Goal: Communication & Community: Participate in discussion

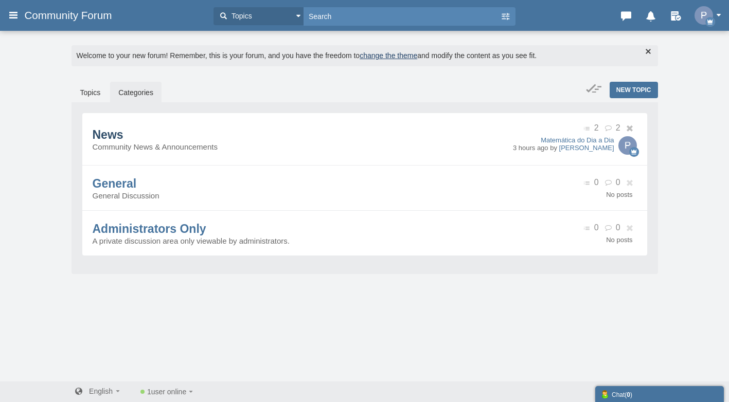
click at [123, 134] on span "News" at bounding box center [108, 134] width 31 height 13
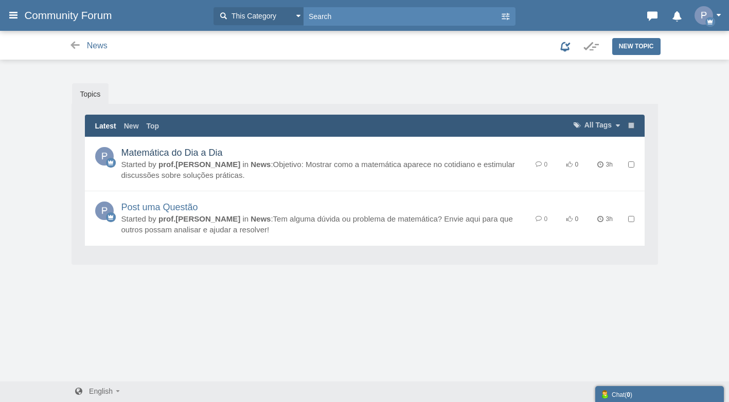
click at [172, 151] on link "Matemática do Dia a Dia" at bounding box center [171, 153] width 101 height 10
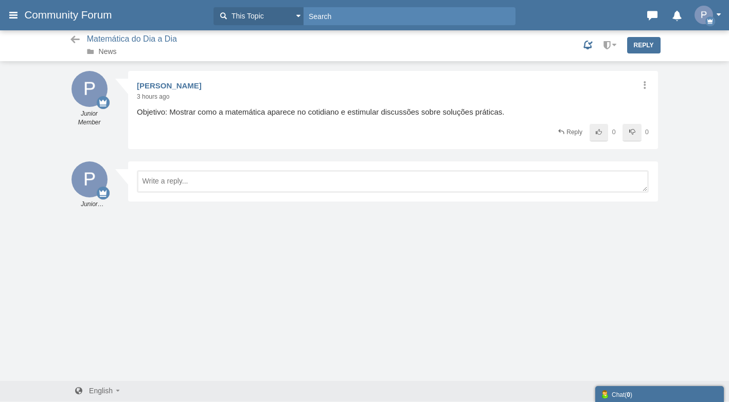
scroll to position [1, 0]
click at [644, 84] on icon at bounding box center [644, 84] width 10 height 8
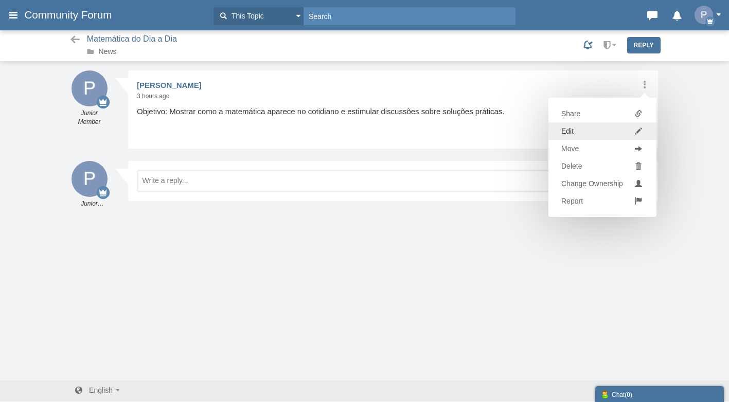
click at [584, 128] on link "Edit" at bounding box center [602, 130] width 108 height 17
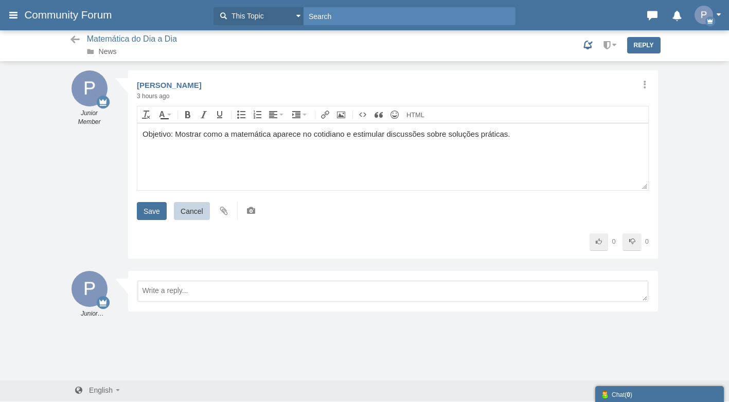
click at [648, 78] on div "Share Edit Move Delete Change Ownership Report prof.nathan Junior Member 3 hour…" at bounding box center [393, 164] width 530 height 188
click at [640, 81] on icon at bounding box center [644, 84] width 10 height 8
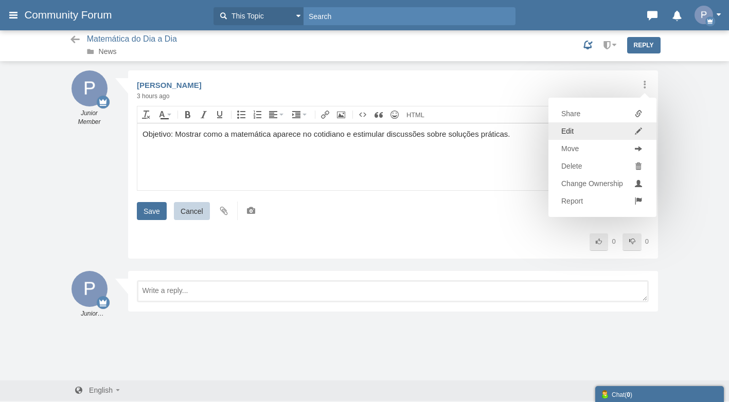
click at [580, 132] on link "Edit" at bounding box center [602, 130] width 108 height 17
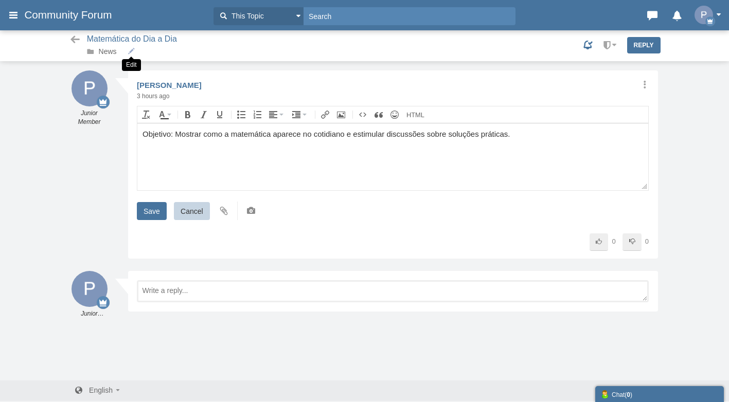
click at [129, 51] on small at bounding box center [131, 50] width 7 height 10
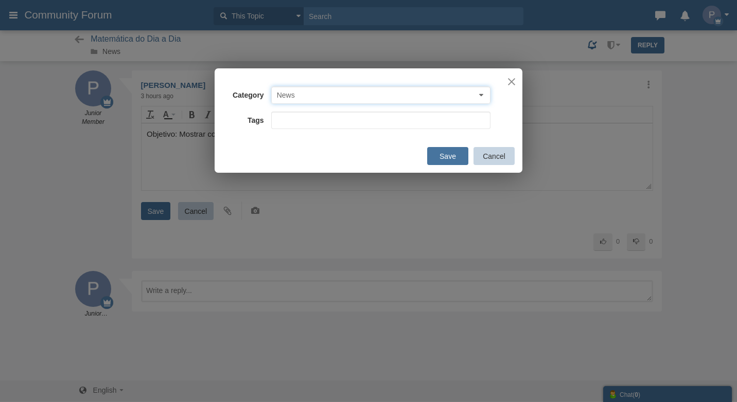
click at [314, 92] on button "News" at bounding box center [380, 94] width 219 height 17
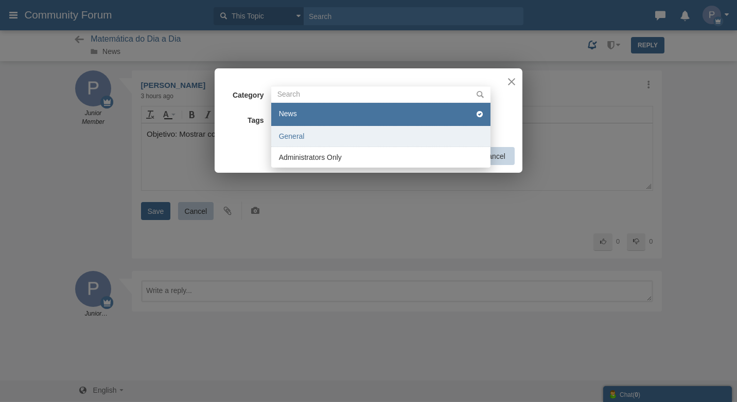
click at [301, 131] on li "General" at bounding box center [380, 136] width 219 height 21
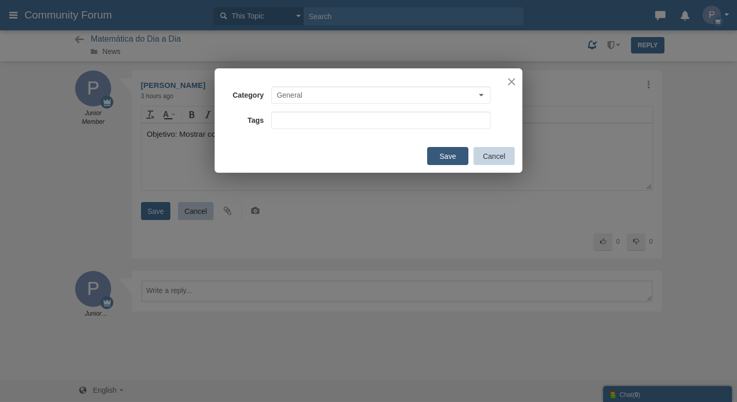
click at [433, 157] on button "Save" at bounding box center [447, 156] width 41 height 18
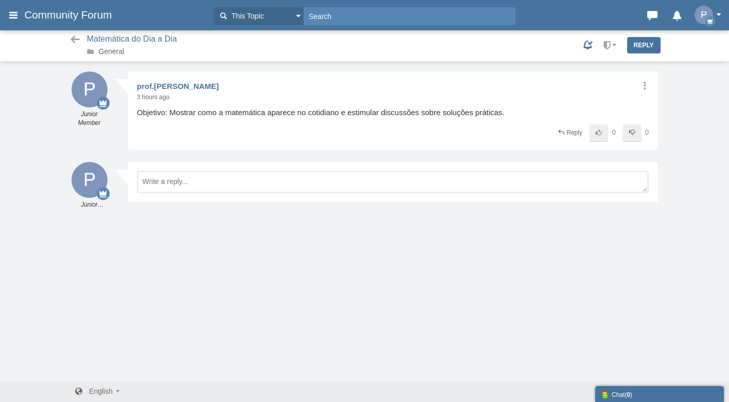
scroll to position [1, 0]
click at [75, 39] on icon at bounding box center [75, 39] width 13 height 10
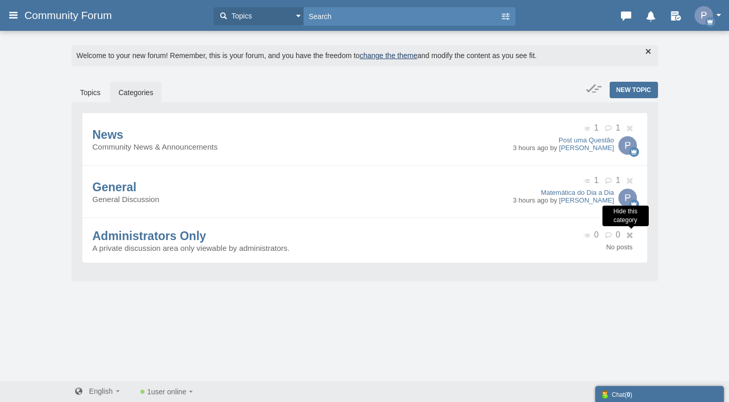
click at [630, 233] on icon at bounding box center [631, 236] width 11 height 7
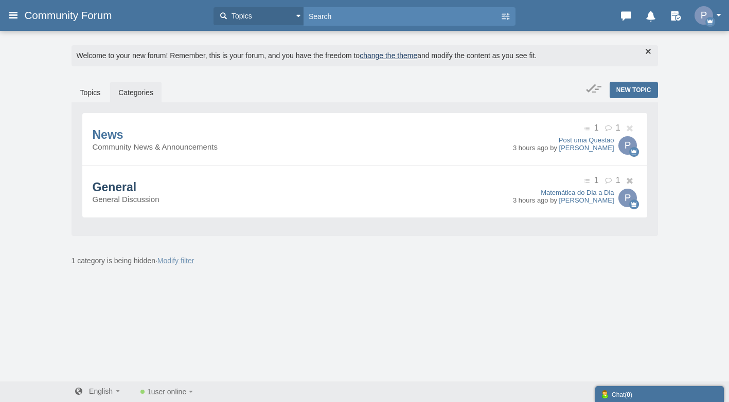
click at [135, 186] on span "General" at bounding box center [115, 187] width 44 height 13
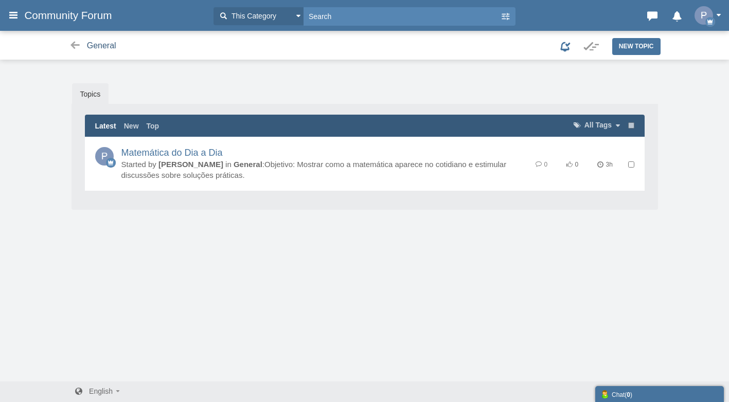
click at [104, 45] on span "General" at bounding box center [101, 45] width 29 height 9
click at [108, 47] on span "General" at bounding box center [101, 45] width 29 height 9
click at [105, 47] on span "General" at bounding box center [101, 45] width 29 height 9
click at [74, 48] on icon at bounding box center [75, 45] width 13 height 10
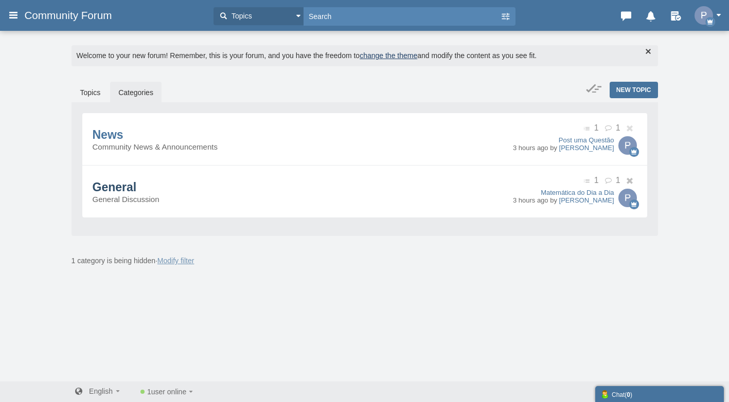
click at [117, 189] on span "General" at bounding box center [115, 187] width 44 height 13
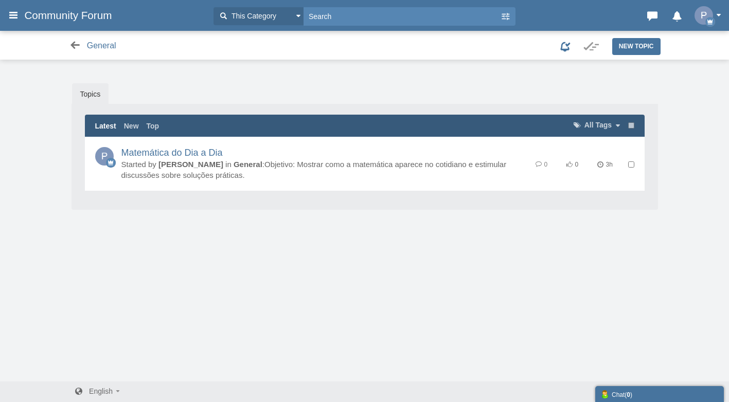
click at [77, 42] on icon at bounding box center [75, 45] width 13 height 10
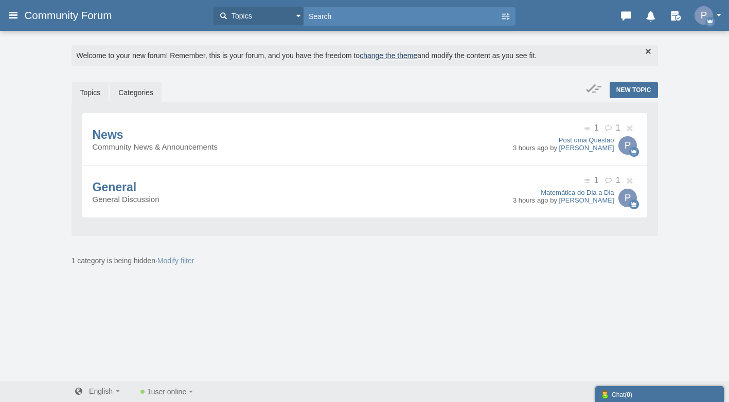
click at [99, 92] on link "Topics" at bounding box center [90, 93] width 37 height 22
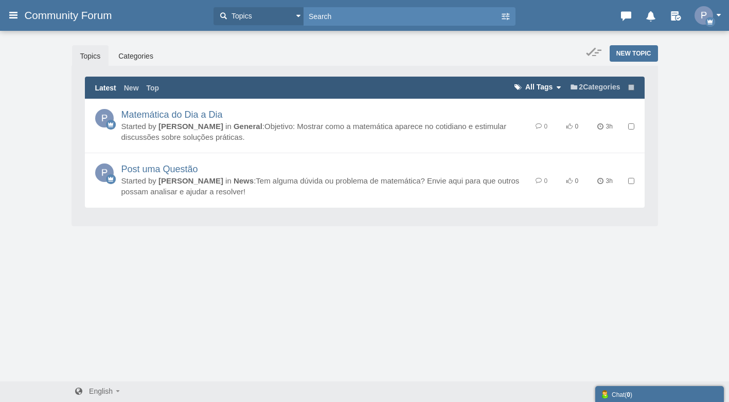
click at [530, 84] on span "All Tags" at bounding box center [538, 87] width 27 height 8
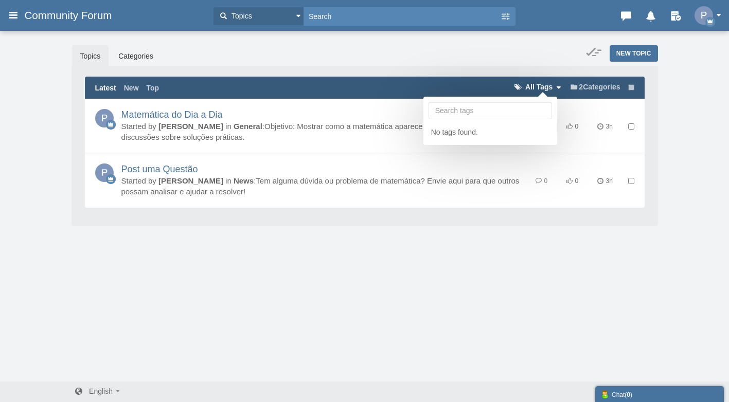
click at [530, 84] on span "All Tags" at bounding box center [538, 87] width 27 height 8
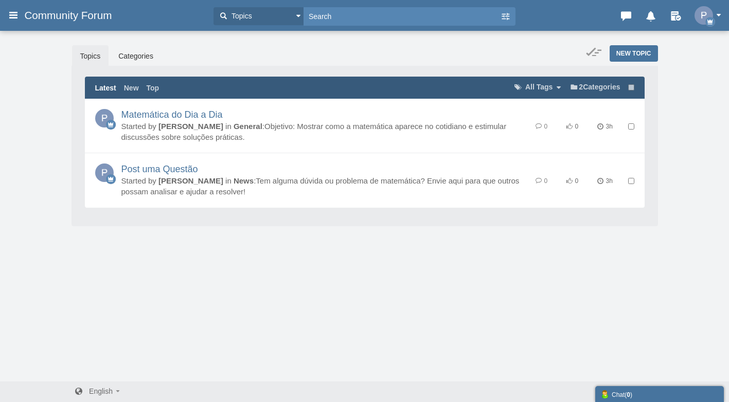
click at [170, 88] on ul "Latest New Top" at bounding box center [146, 88] width 103 height 10
click at [159, 88] on link "Top" at bounding box center [153, 88] width 13 height 10
click at [100, 84] on link "Latest" at bounding box center [105, 88] width 21 height 10
click at [198, 170] on link "Post uma Questão" at bounding box center [159, 169] width 77 height 10
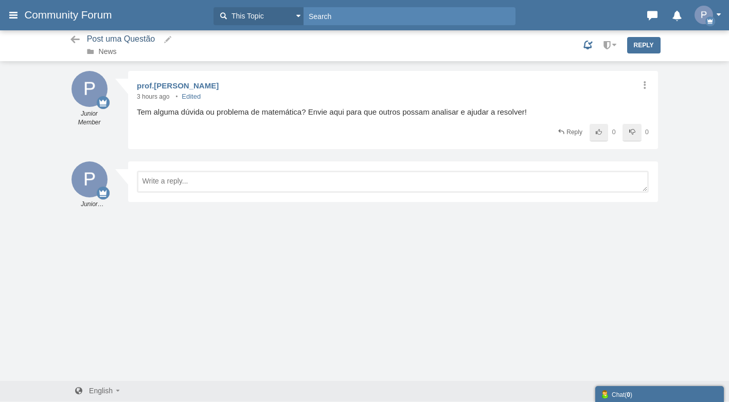
scroll to position [1, 0]
click at [170, 37] on small at bounding box center [168, 39] width 10 height 9
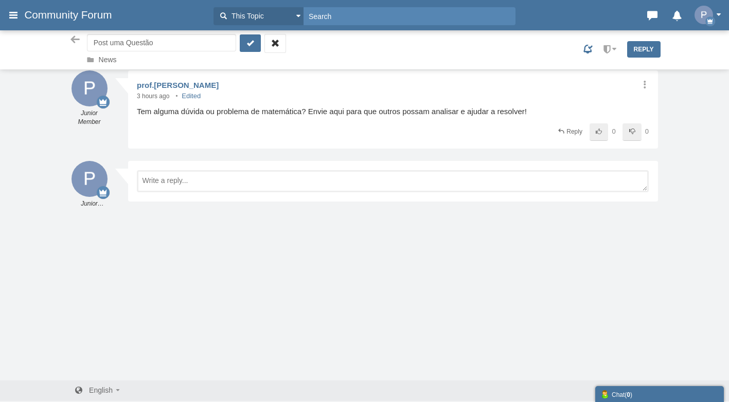
click at [106, 44] on input "Post uma Questão" at bounding box center [161, 42] width 149 height 17
click at [108, 45] on input "Post uma Questão" at bounding box center [161, 42] width 149 height 17
type input "Poste uma Questão"
click at [245, 44] on icon "submit" at bounding box center [250, 43] width 10 height 11
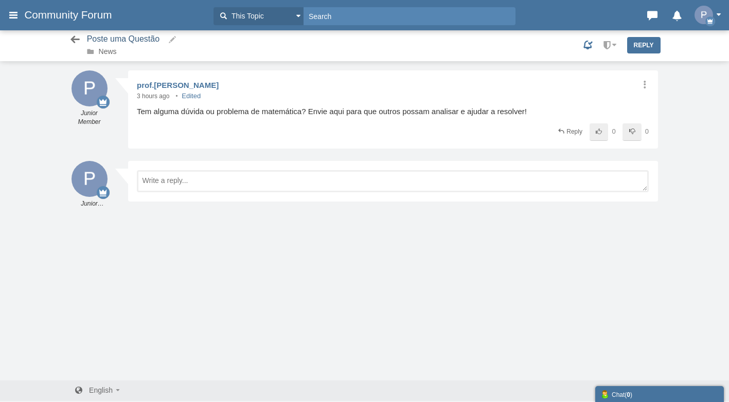
click at [75, 34] on link at bounding box center [73, 40] width 18 height 18
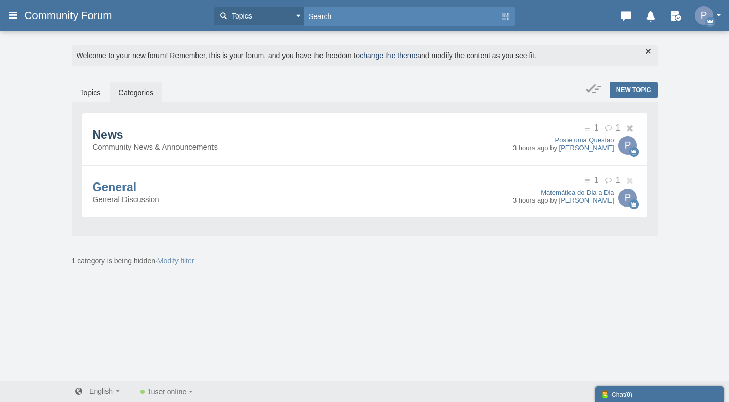
click at [123, 132] on span "News" at bounding box center [108, 134] width 31 height 13
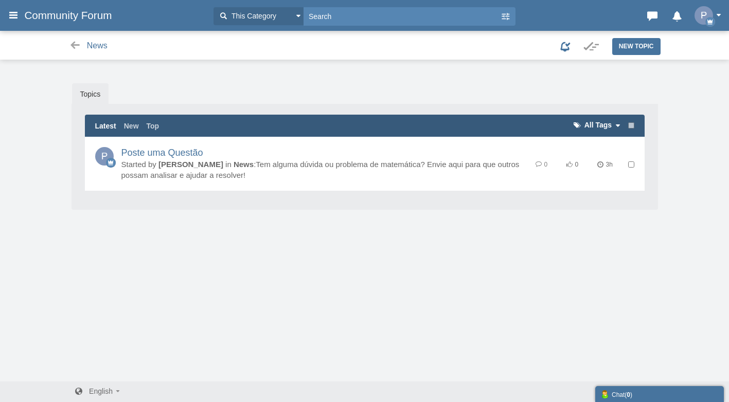
click at [611, 125] on link "All Tags" at bounding box center [596, 125] width 48 height 8
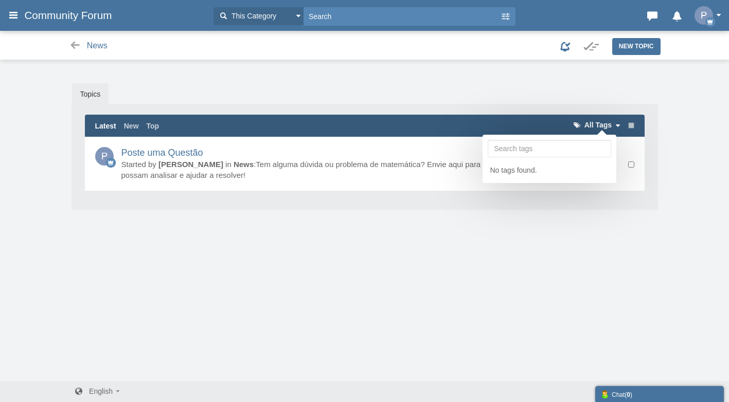
click at [616, 121] on link "All Tags" at bounding box center [596, 125] width 48 height 8
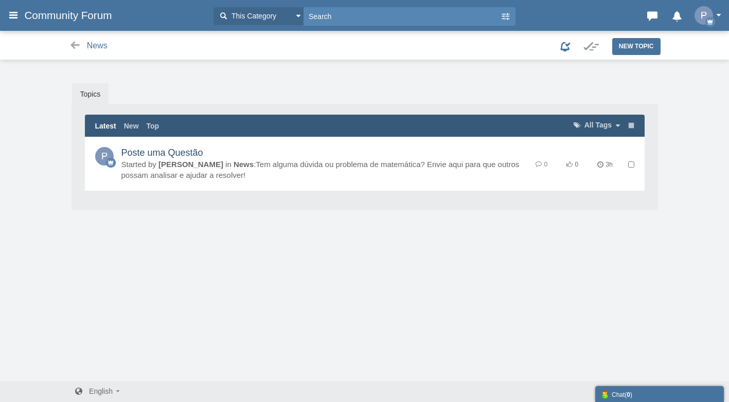
click at [159, 158] on link "Poste uma Questão" at bounding box center [162, 153] width 82 height 10
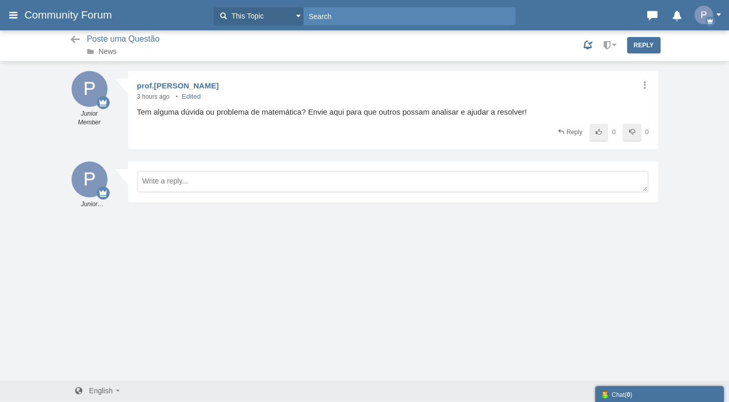
scroll to position [1, 0]
click at [643, 85] on icon at bounding box center [644, 84] width 10 height 8
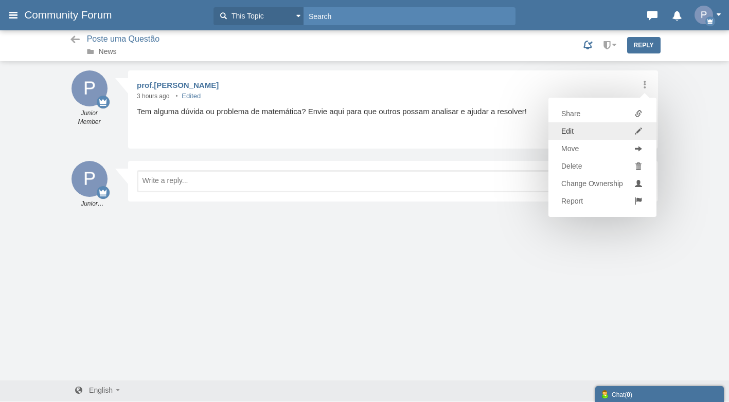
click at [578, 130] on link "Edit" at bounding box center [602, 130] width 108 height 17
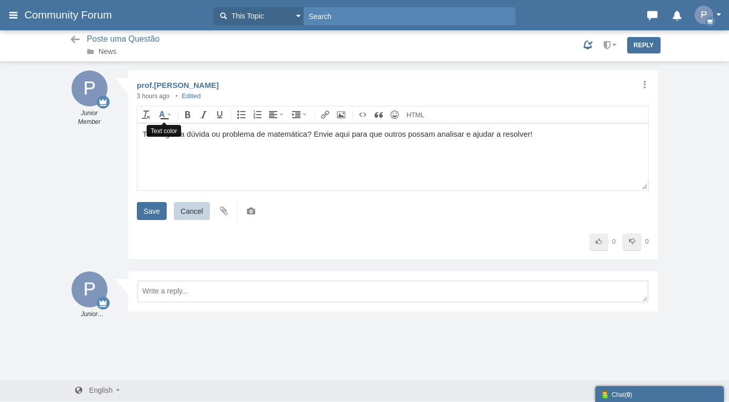
click at [170, 112] on button "Text color" at bounding box center [164, 115] width 19 height 14
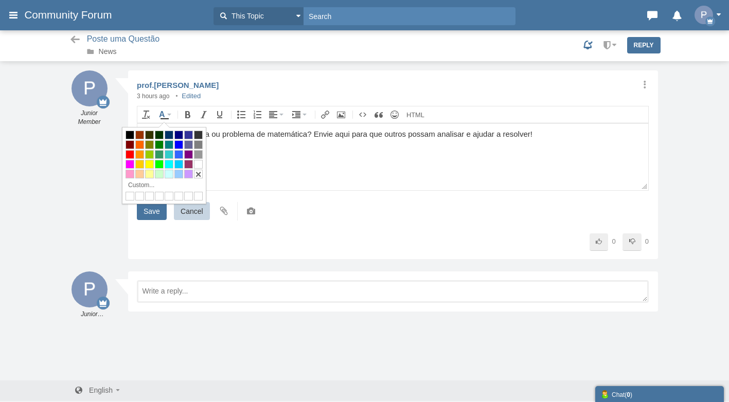
click at [170, 112] on button "Text color" at bounding box center [164, 115] width 19 height 14
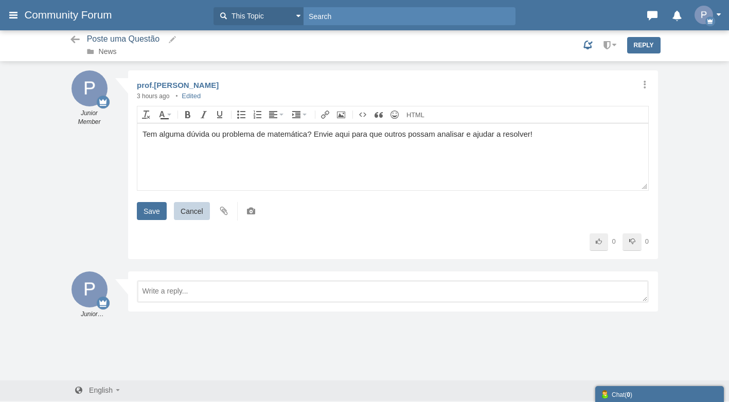
click at [169, 38] on small at bounding box center [173, 39] width 10 height 9
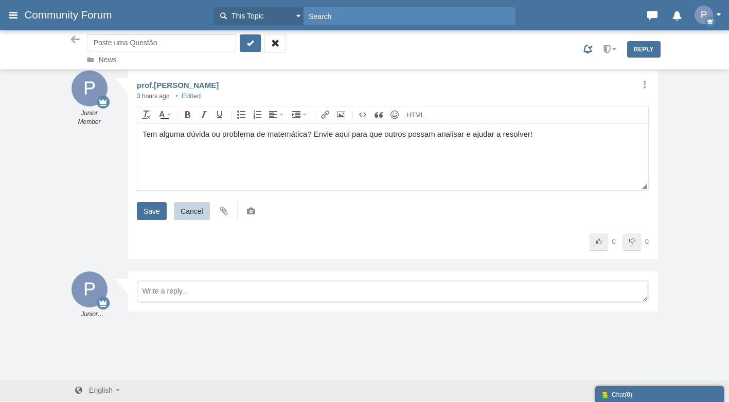
click at [311, 62] on div "Poste uma Questão Poste uma Questão News Select Posts Delete Lock Move Pin" at bounding box center [365, 49] width 602 height 31
click at [275, 46] on icon "button" at bounding box center [275, 44] width 10 height 12
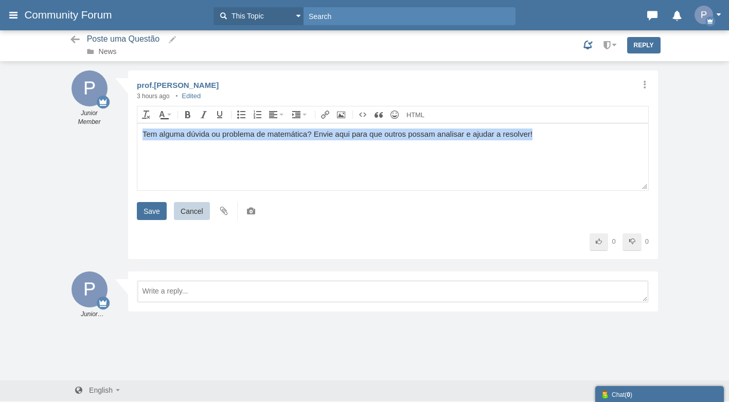
drag, startPoint x: 546, startPoint y: 132, endPoint x: 122, endPoint y: 141, distance: 424.0
click at [137, 141] on html "Tem alguma dúvida ou problema de matemática? Envie aqui para que outros possam …" at bounding box center [392, 156] width 511 height 67
click at [171, 113] on button "Text color" at bounding box center [164, 115] width 19 height 14
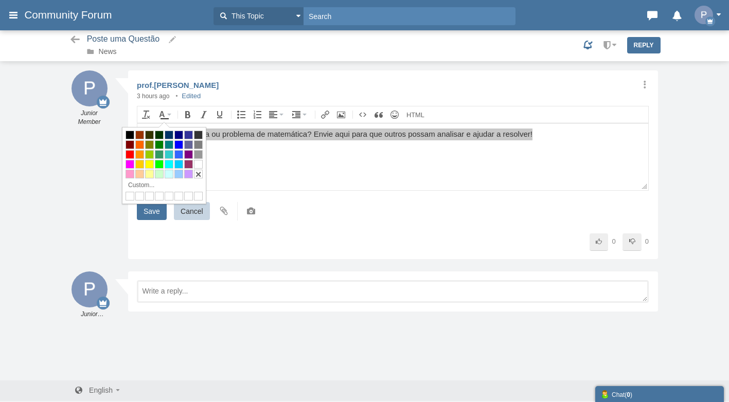
click at [179, 134] on div at bounding box center [178, 135] width 9 height 9
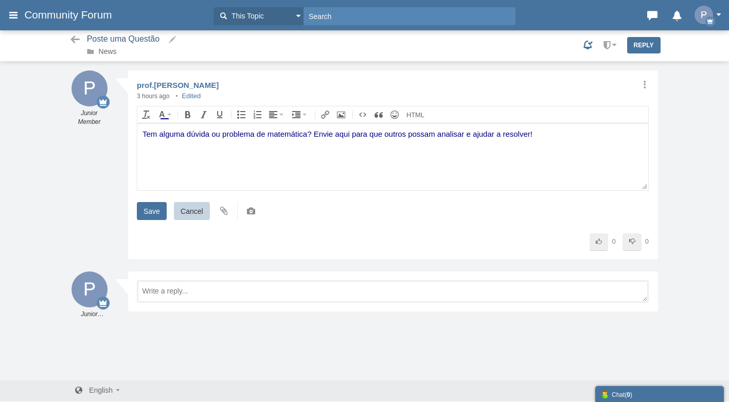
click at [176, 140] on body "Tem alguma dúvida ou problema de matemática? Envie aqui para que outros possam …" at bounding box center [392, 156] width 511 height 67
click at [177, 153] on body "Tem alguma dúvida ou problema de matemática? Envie aqui para que outros possam …" at bounding box center [392, 156] width 511 height 67
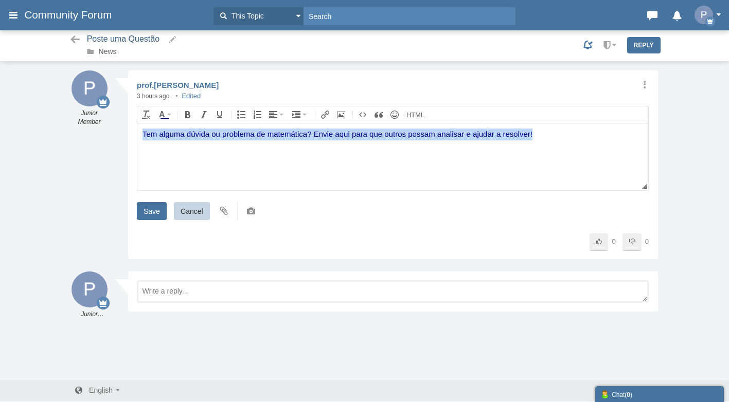
drag, startPoint x: 552, startPoint y: 134, endPoint x: 112, endPoint y: 136, distance: 439.9
click at [137, 136] on html "Tem alguma dúvida ou problema de matemática? Envie aqui para que outros possam …" at bounding box center [392, 156] width 511 height 67
click at [167, 115] on icon "Text color" at bounding box center [169, 115] width 4 height 2
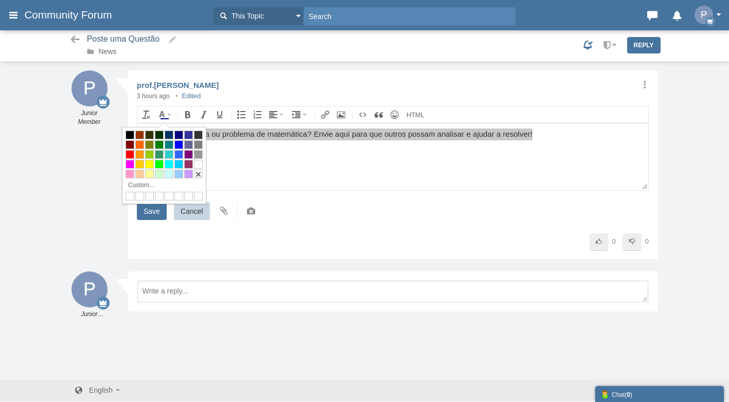
click at [150, 164] on div at bounding box center [149, 164] width 9 height 9
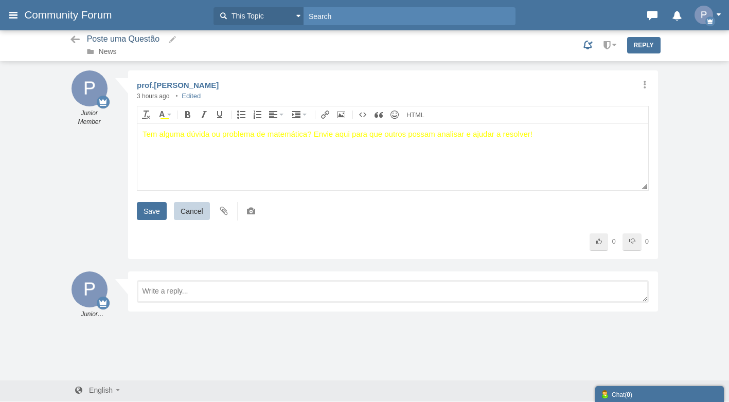
click at [242, 144] on body "Tem alguma dúvida ou problema de matemática? Envie aqui para que outros possam …" at bounding box center [392, 156] width 511 height 67
click at [240, 152] on body "Tem alguma dúvida ou problema de matemática? Envie aqui para que outros possam …" at bounding box center [392, 156] width 511 height 67
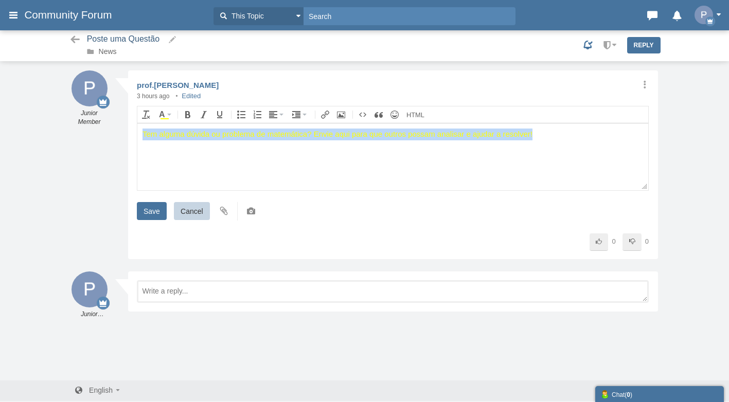
drag, startPoint x: 528, startPoint y: 134, endPoint x: 56, endPoint y: 130, distance: 471.8
click at [137, 130] on html "Tem alguma dúvida ou problema de matemática? Envie aqui para que outros possam …" at bounding box center [392, 156] width 511 height 67
click at [170, 117] on button "Text color" at bounding box center [164, 115] width 19 height 14
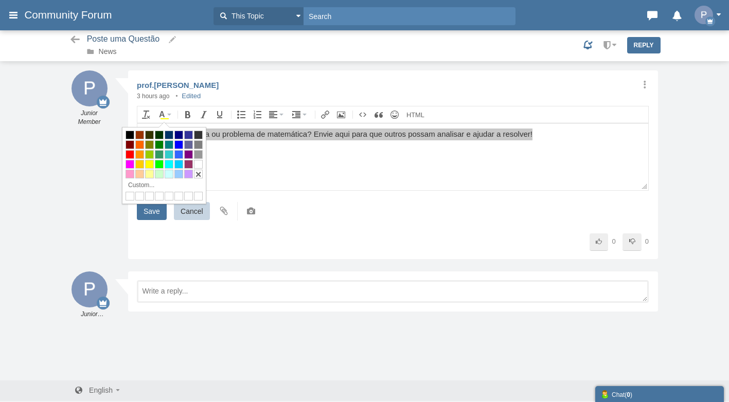
click at [191, 136] on div at bounding box center [188, 135] width 9 height 9
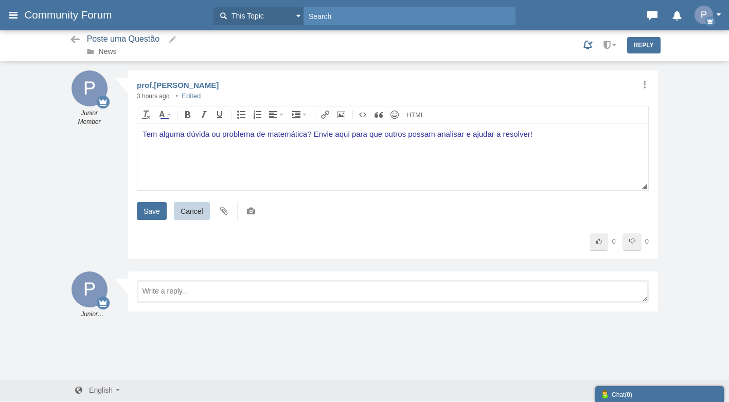
click at [244, 144] on body "Tem alguma dúvida ou problema de matemática? Envie aqui para que outros possam …" at bounding box center [392, 156] width 511 height 67
click at [154, 212] on input "Save" at bounding box center [152, 211] width 30 height 18
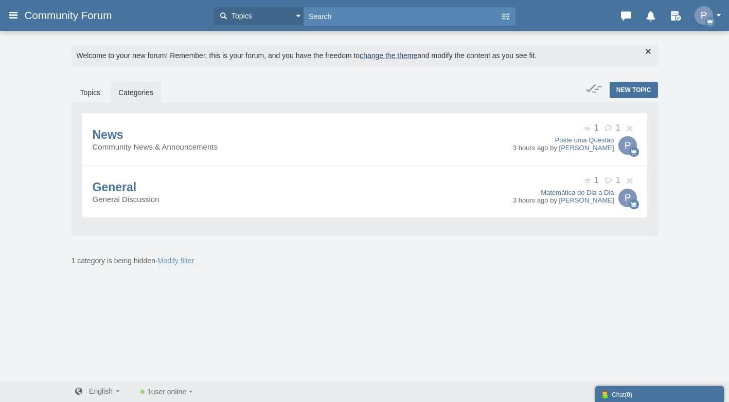
click at [68, 89] on div "New Topic Topics Categories News Community News & Announcements 1 1 Poste uma Q…" at bounding box center [365, 176] width 602 height 189
click at [123, 141] on span "News" at bounding box center [108, 134] width 31 height 13
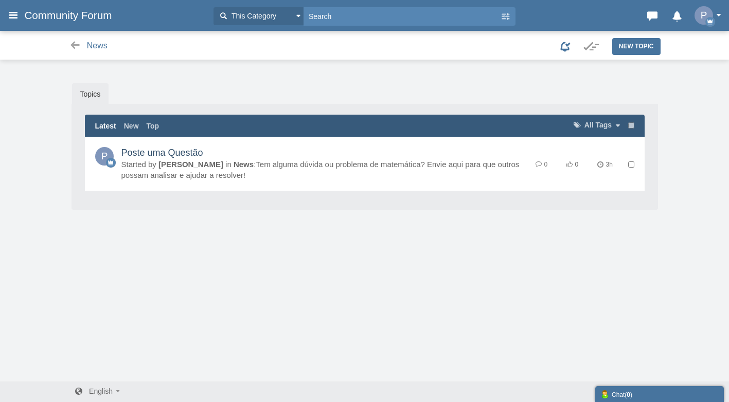
click at [203, 158] on link "Poste uma Questão" at bounding box center [162, 153] width 82 height 10
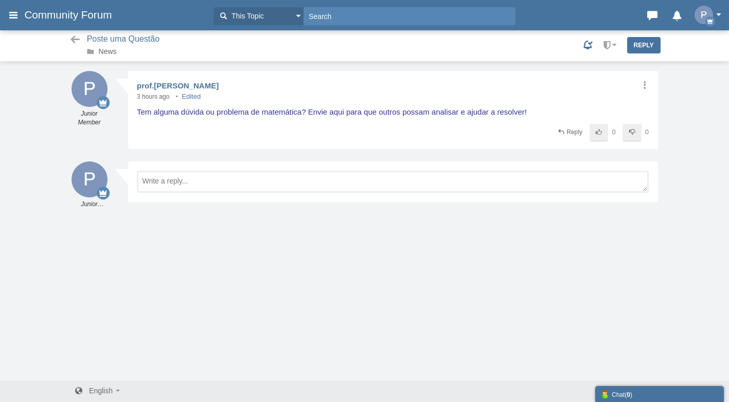
scroll to position [1, 0]
click at [643, 83] on icon at bounding box center [644, 84] width 10 height 8
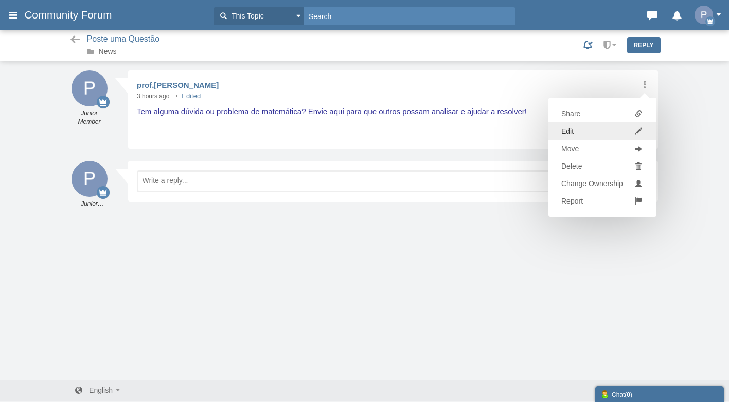
click at [577, 126] on link "Edit" at bounding box center [602, 130] width 108 height 17
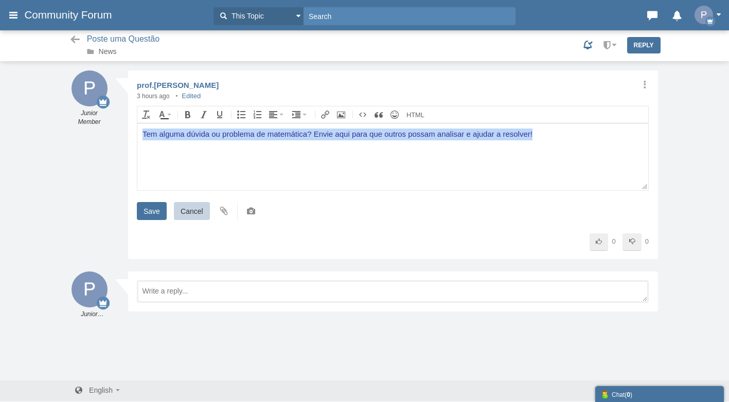
drag, startPoint x: 543, startPoint y: 130, endPoint x: 52, endPoint y: 124, distance: 490.8
click at [137, 124] on html "Tem alguma dúvida ou problema de matemática? Envie aqui para que outros possam …" at bounding box center [392, 156] width 511 height 67
click at [168, 117] on button "Text color" at bounding box center [164, 115] width 19 height 14
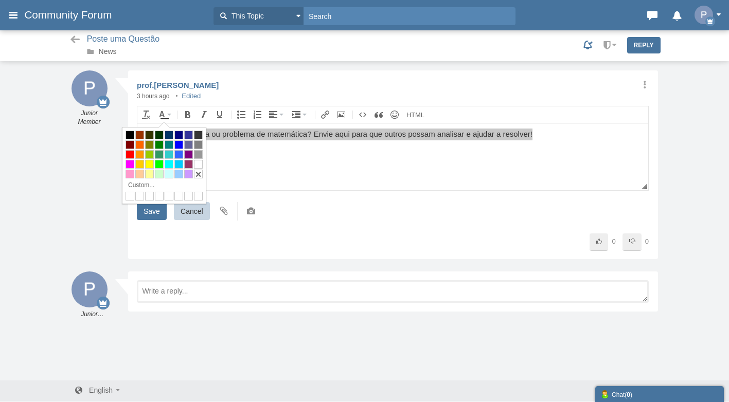
click at [128, 134] on div at bounding box center [130, 135] width 9 height 9
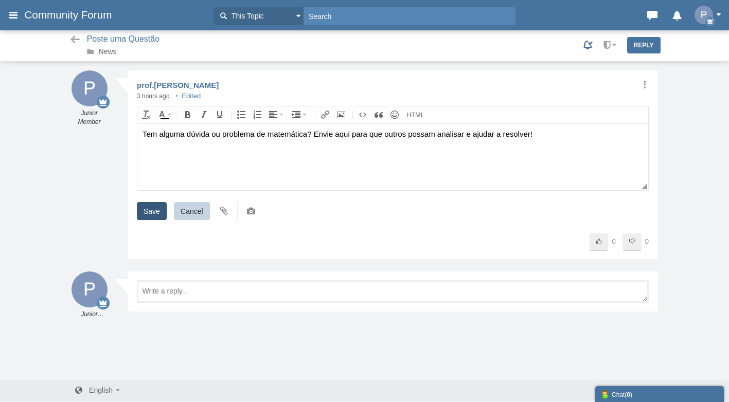
click at [148, 205] on input "Save" at bounding box center [152, 211] width 30 height 18
